Goal: Task Accomplishment & Management: Use online tool/utility

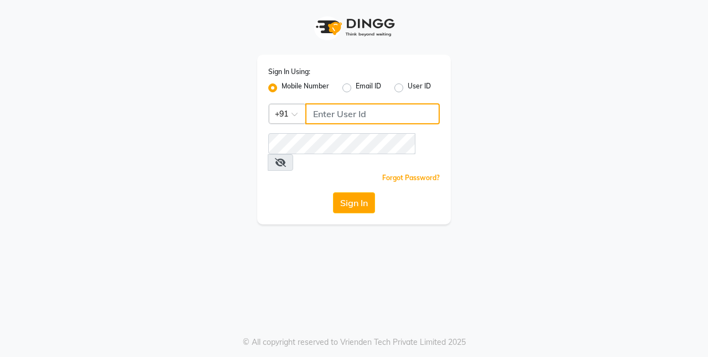
click at [411, 114] on input "Username" at bounding box center [372, 113] width 134 height 21
type input "9643101208"
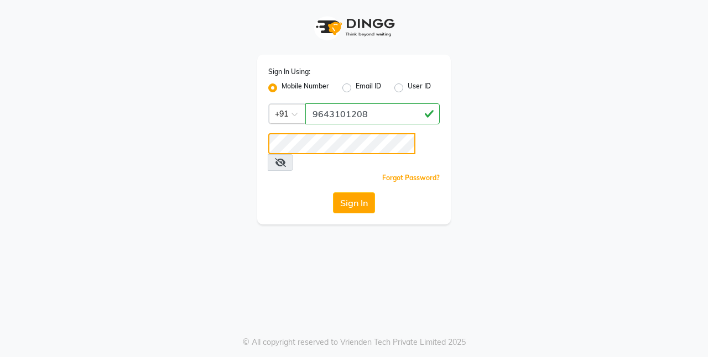
click at [333, 192] on button "Sign In" at bounding box center [354, 202] width 42 height 21
